Goal: Communication & Community: Ask a question

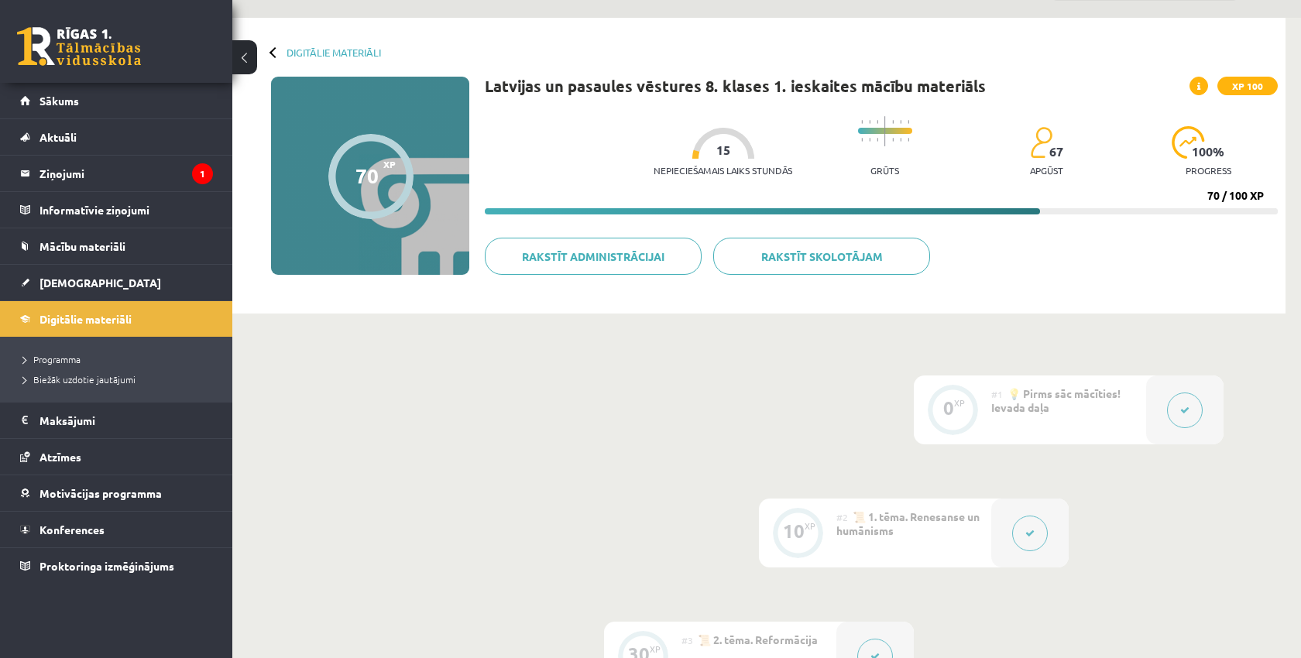
scroll to position [46, 0]
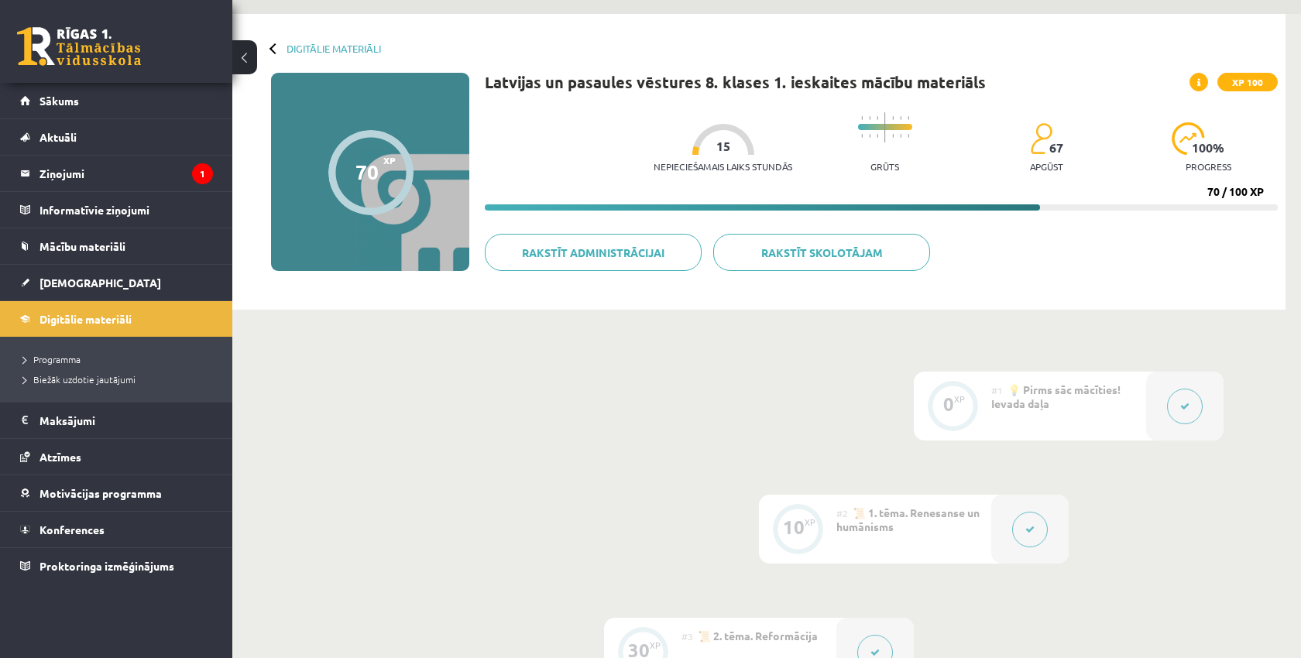
click at [489, 74] on h1 "Latvijas un pasaules vēstures 8. klases 1. ieskaites mācību materiāls" at bounding box center [735, 82] width 501 height 19
drag, startPoint x: 485, startPoint y: 81, endPoint x: 701, endPoint y: 84, distance: 216.0
click at [701, 84] on h1 "Latvijas un pasaules vēstures 8. klases 1. ieskaites mācību materiāls" at bounding box center [735, 82] width 501 height 19
copy h1 "Latvijas un pasaules vēstures"
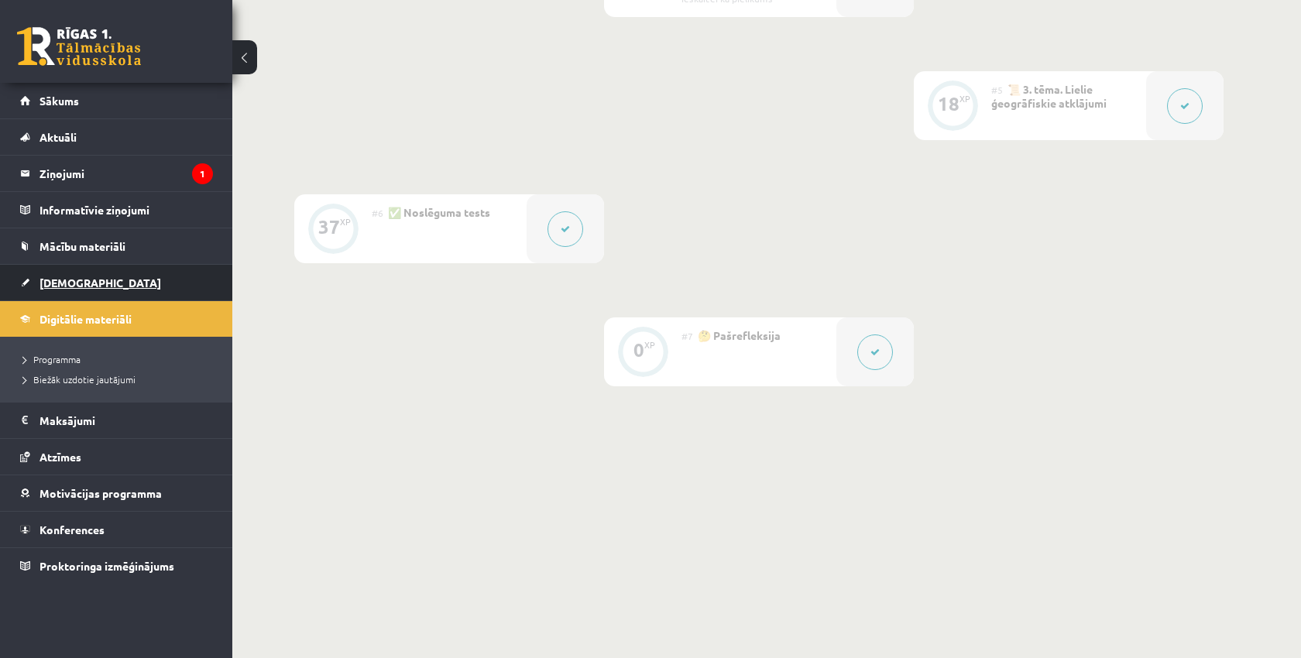
scroll to position [848, 0]
click at [60, 288] on span "[DEMOGRAPHIC_DATA]" at bounding box center [100, 283] width 122 height 14
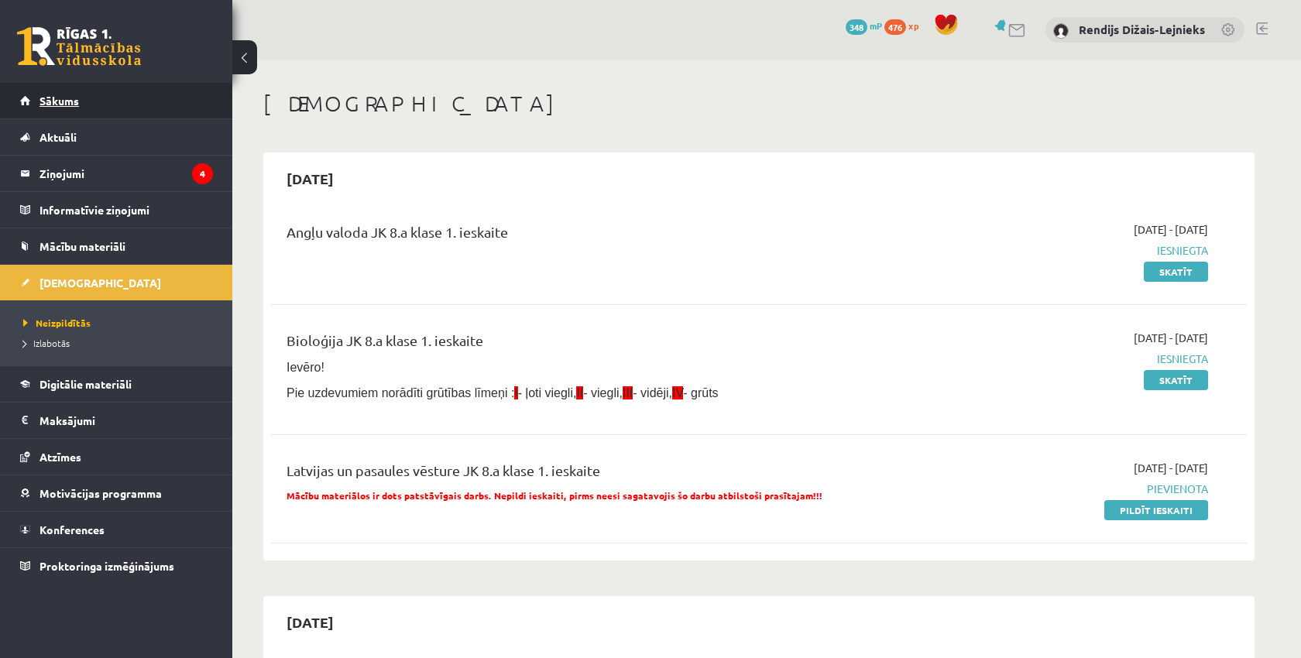
click at [50, 98] on span "Sākums" at bounding box center [58, 101] width 39 height 14
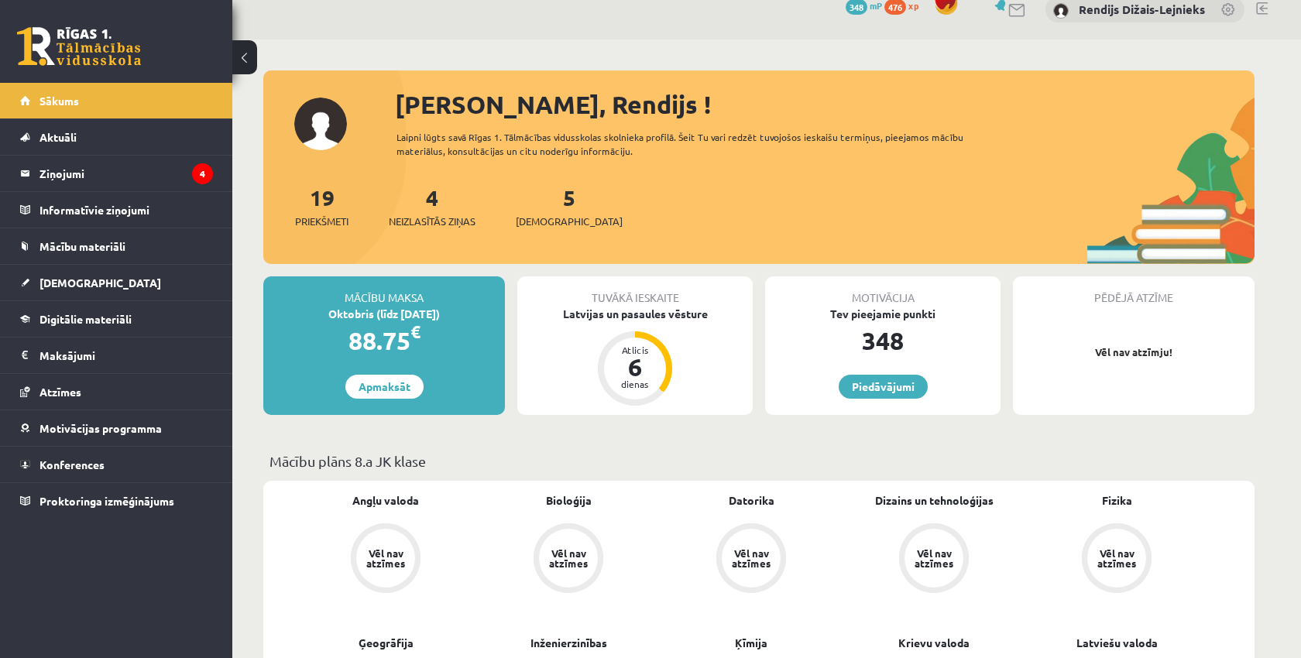
scroll to position [22, 0]
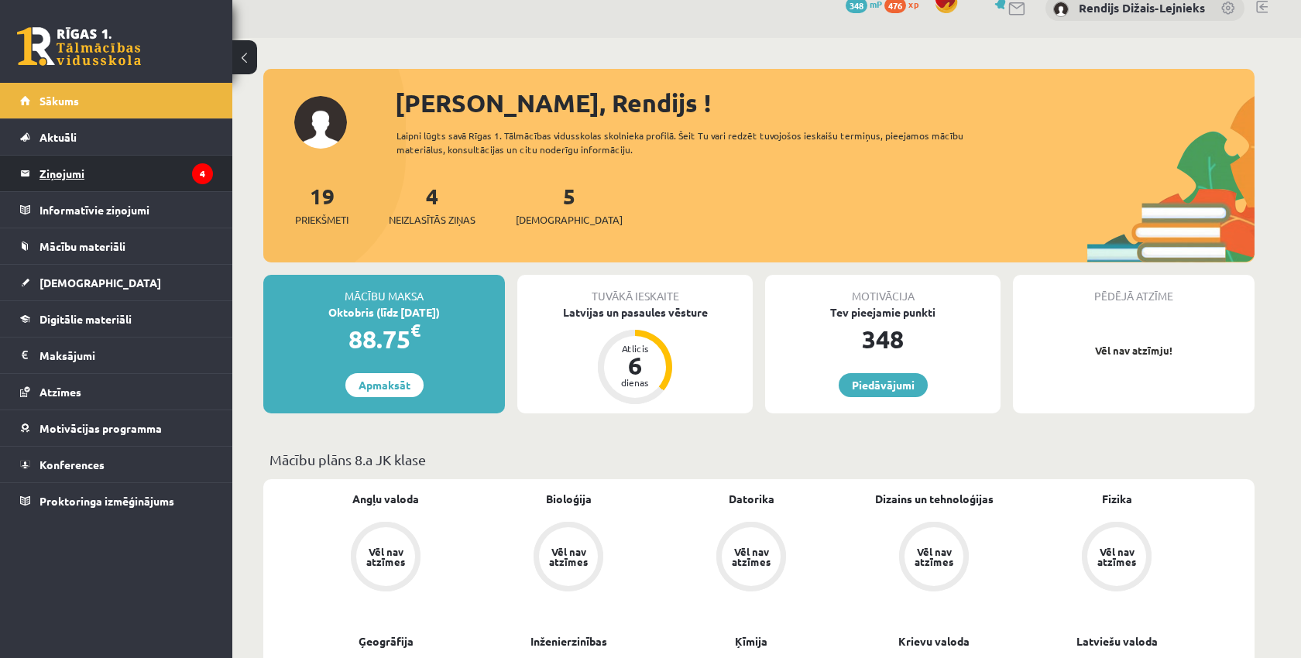
click at [64, 175] on legend "Ziņojumi 4" at bounding box center [125, 174] width 173 height 36
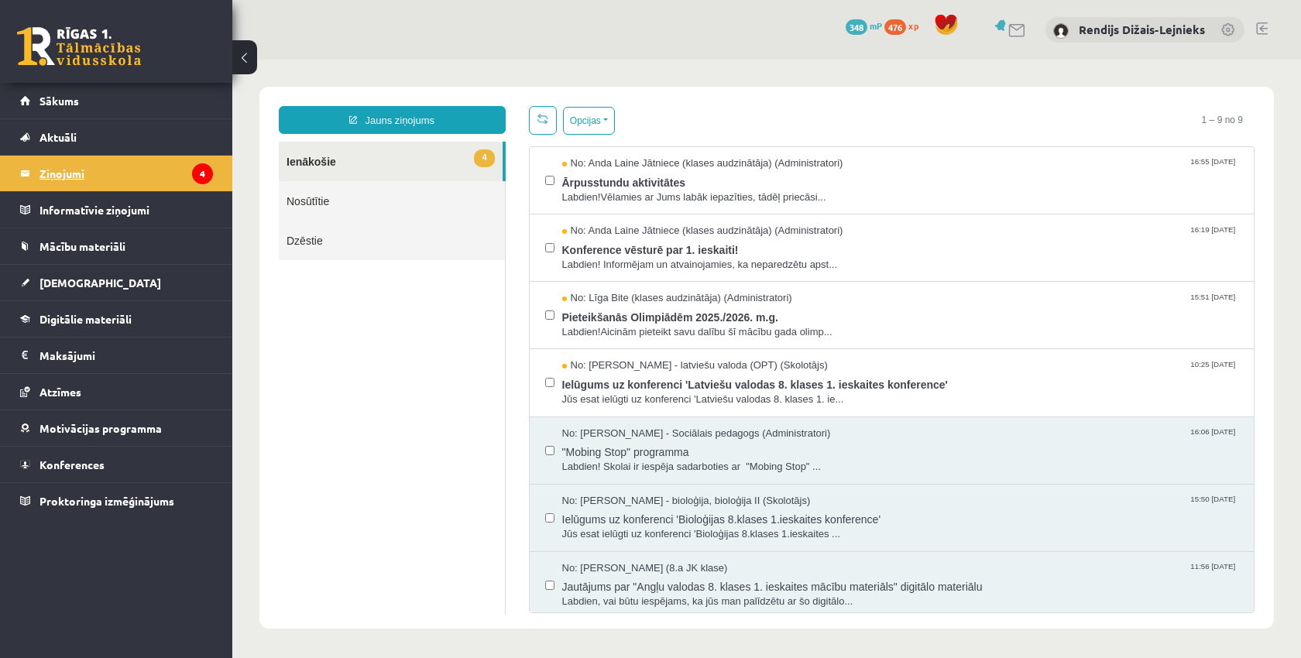
click at [64, 175] on legend "Ziņojumi 4" at bounding box center [125, 174] width 173 height 36
click at [686, 251] on span "Konference vēsturē par 1. ieskaiti!" at bounding box center [900, 247] width 677 height 19
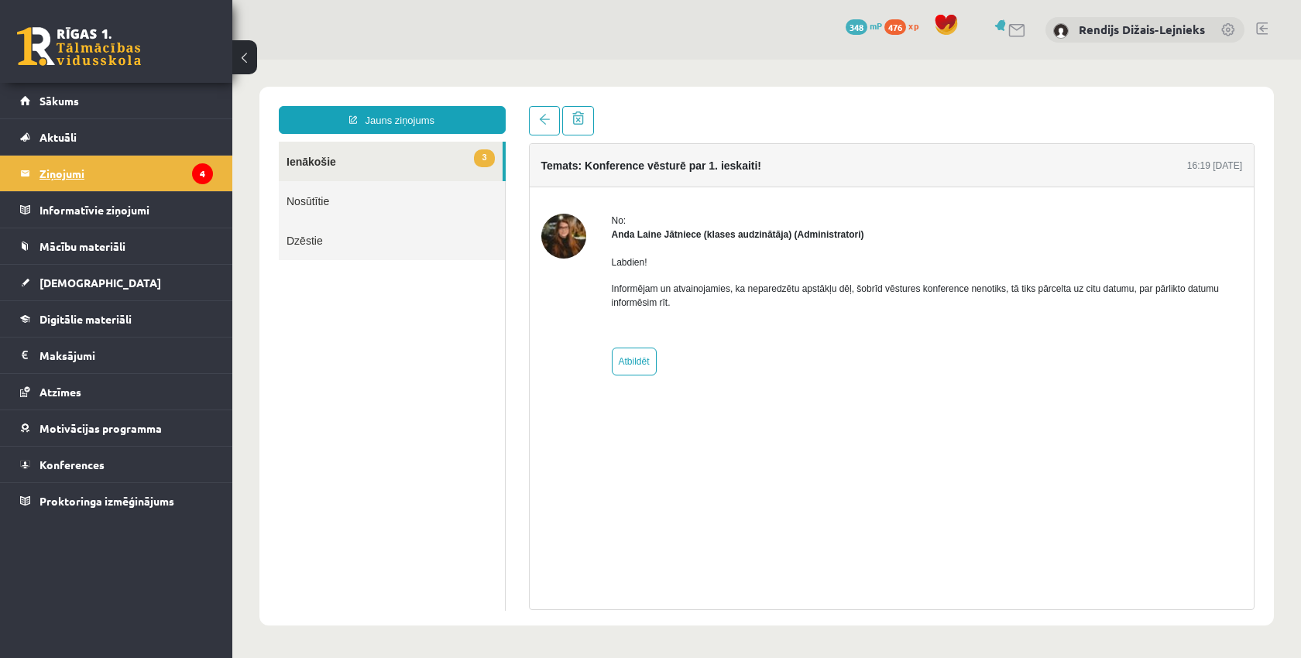
click at [180, 177] on legend "Ziņojumi 4" at bounding box center [125, 174] width 173 height 36
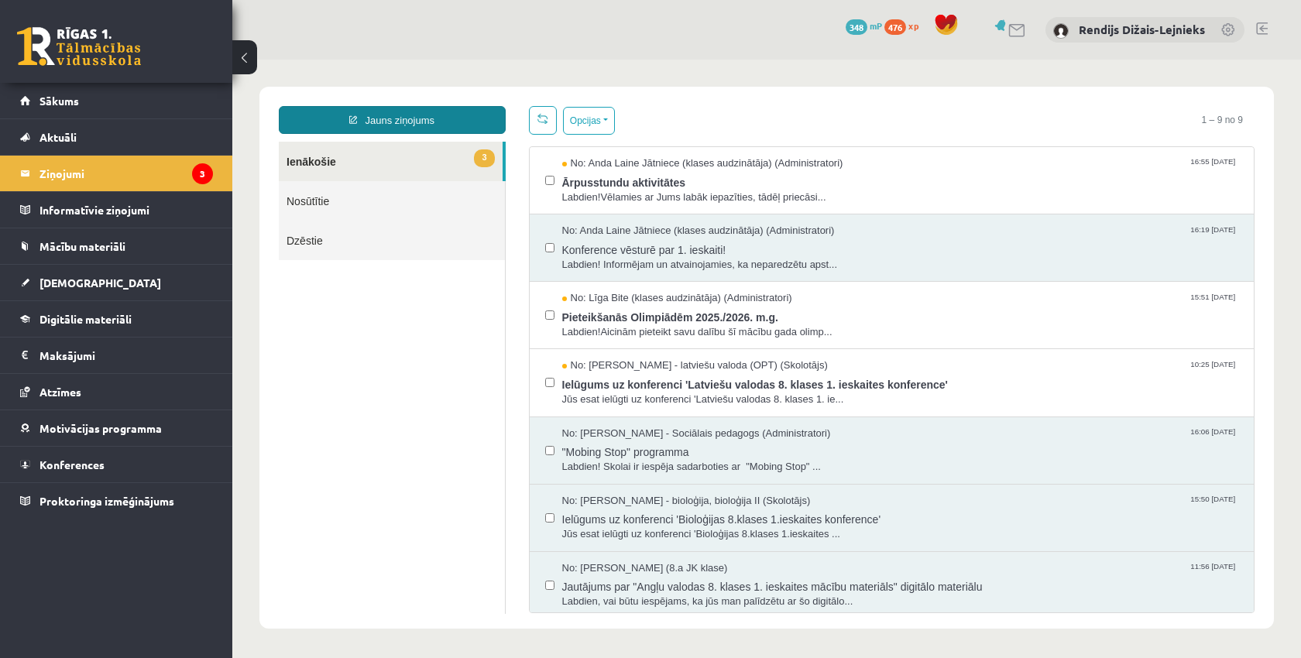
click at [384, 116] on link "Jauns ziņojums" at bounding box center [392, 120] width 227 height 28
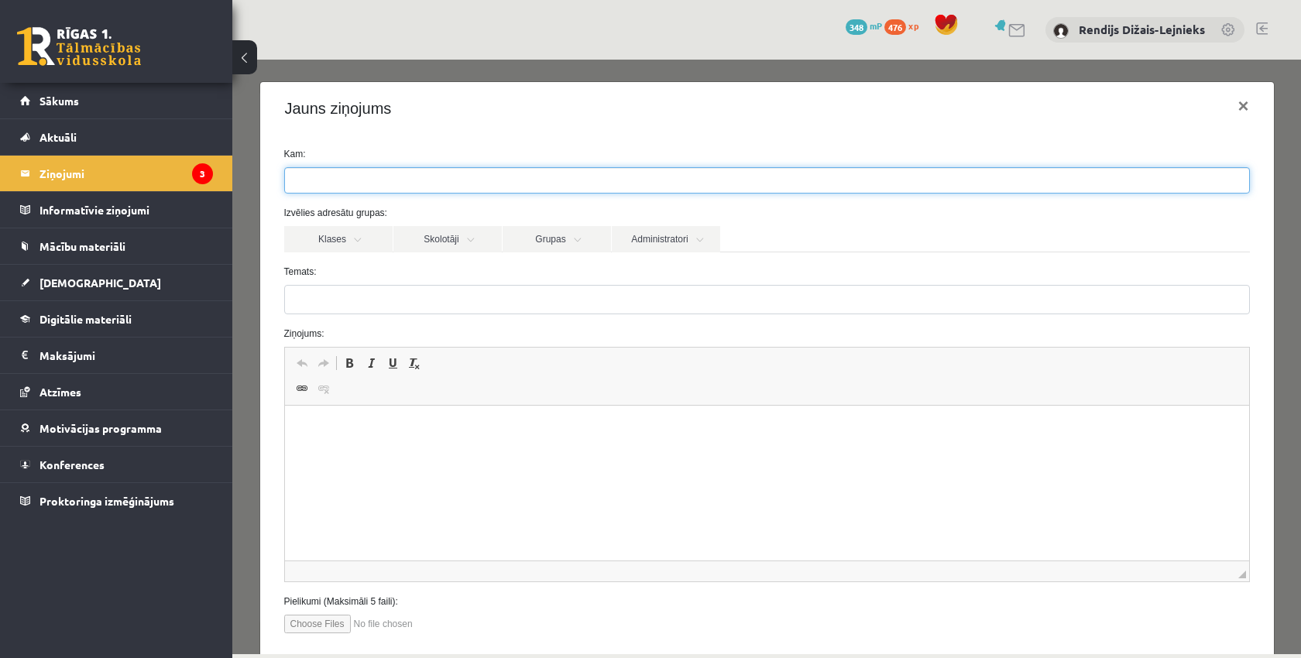
click at [357, 180] on ul at bounding box center [767, 180] width 964 height 25
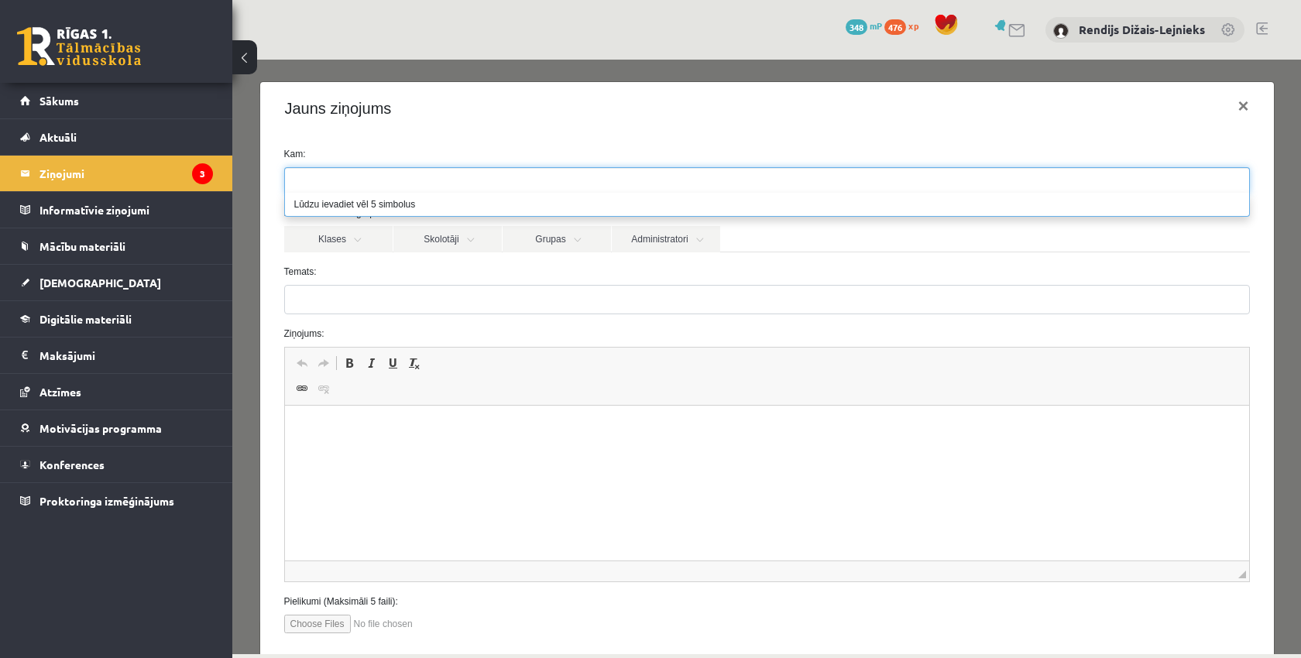
click at [357, 180] on ul at bounding box center [767, 180] width 964 height 25
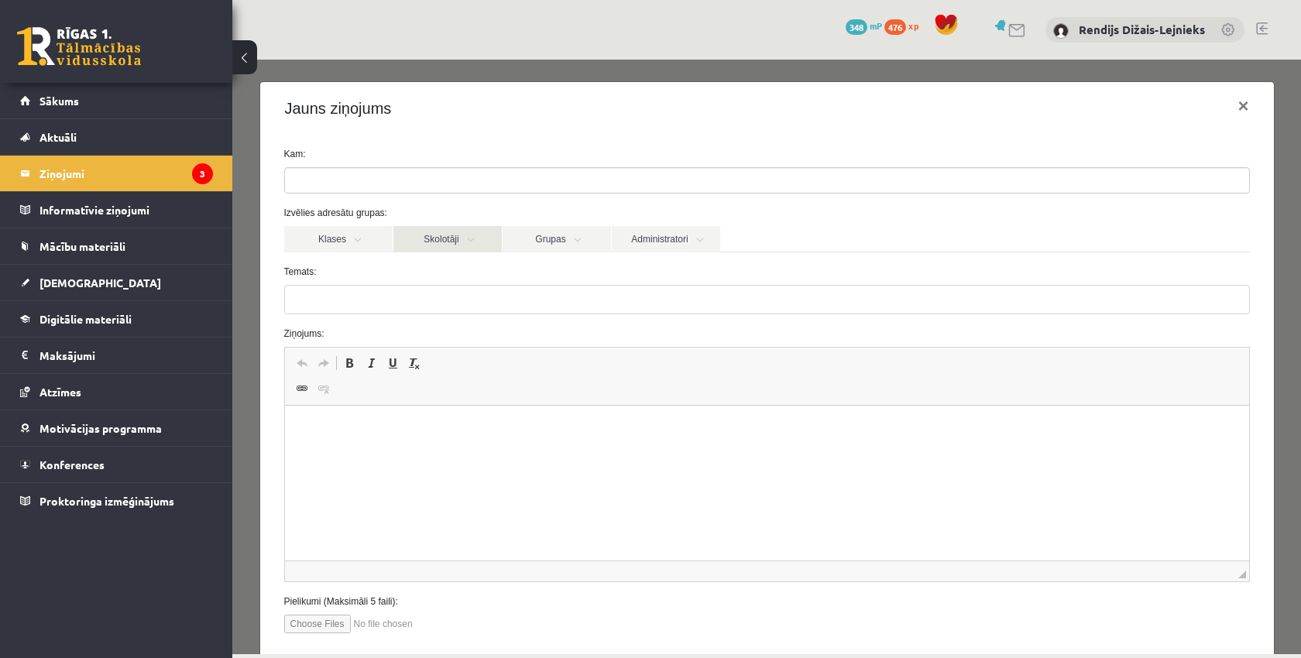
click at [437, 240] on link "Skolotāji" at bounding box center [447, 239] width 108 height 26
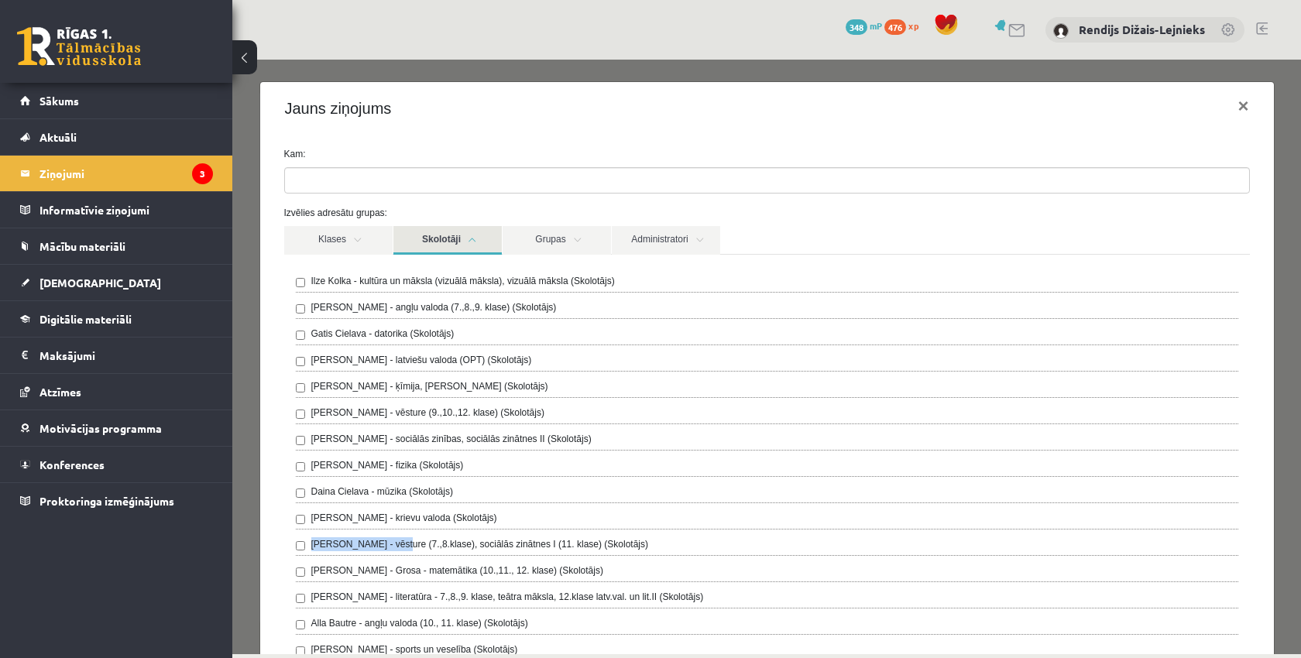
drag, startPoint x: 311, startPoint y: 547, endPoint x: 402, endPoint y: 549, distance: 90.6
click at [402, 549] on label "[PERSON_NAME] - vēsture (7.,8.klase), sociālās zinātnes I (11. klase) (Skolotāj…" at bounding box center [480, 544] width 338 height 14
click at [243, 588] on div "**********" at bounding box center [766, 357] width 1068 height 595
drag, startPoint x: 81, startPoint y: 489, endPoint x: 170, endPoint y: 486, distance: 89.8
copy label "[PERSON_NAME]"
